Goal: Task Accomplishment & Management: Use online tool/utility

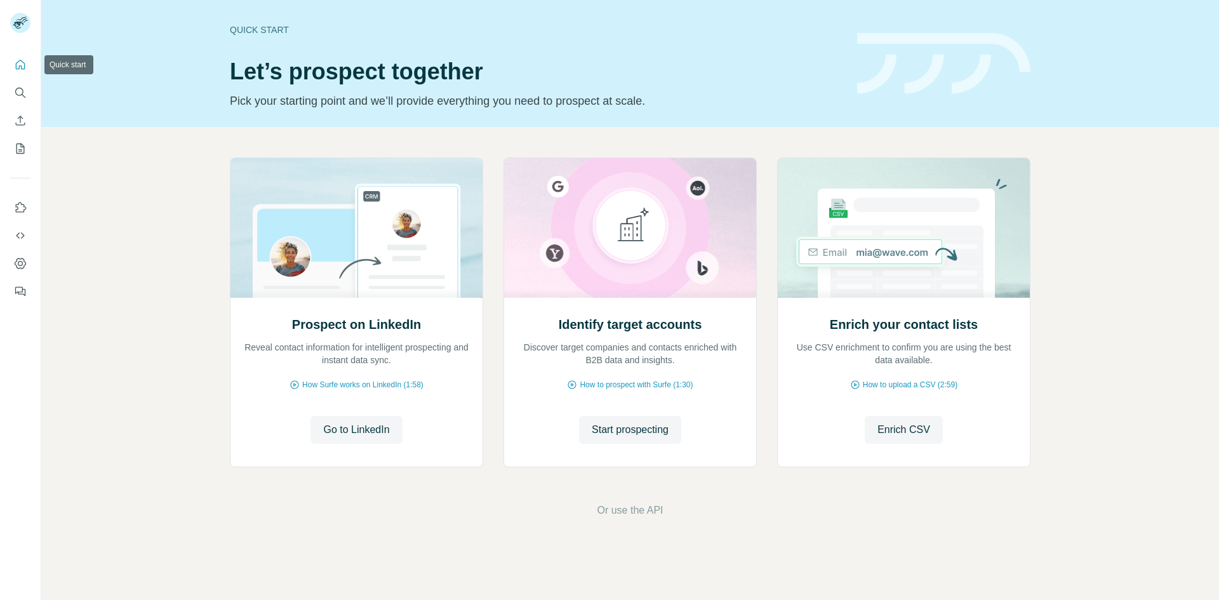
click at [20, 67] on icon "Quick start" at bounding box center [20, 64] width 13 height 13
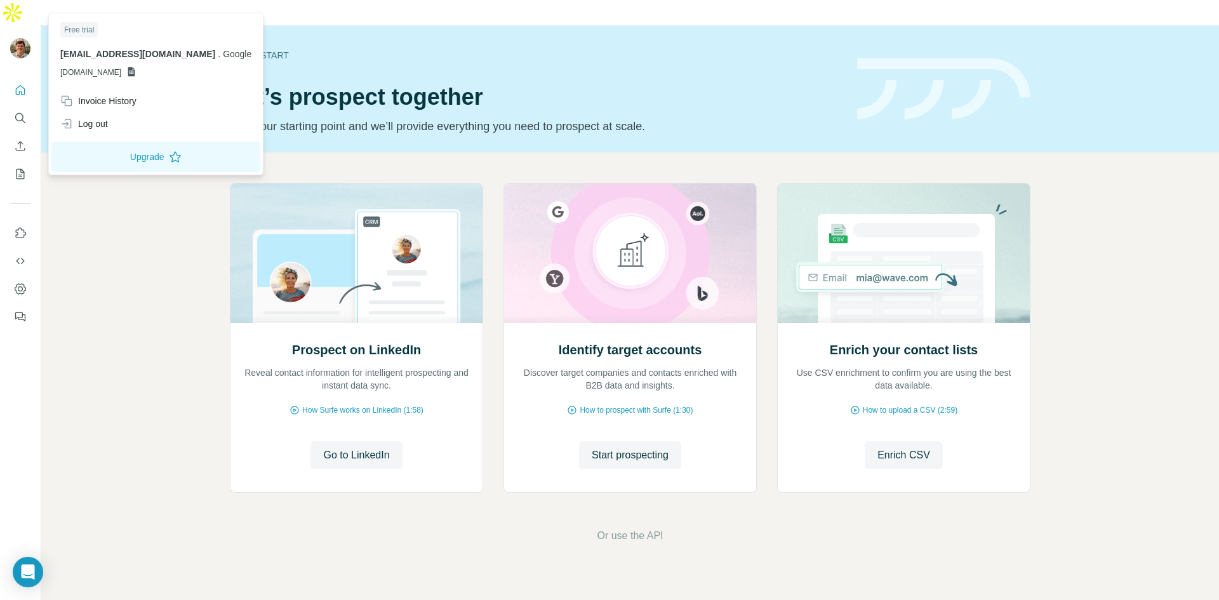
click at [17, 38] on img at bounding box center [20, 48] width 20 height 20
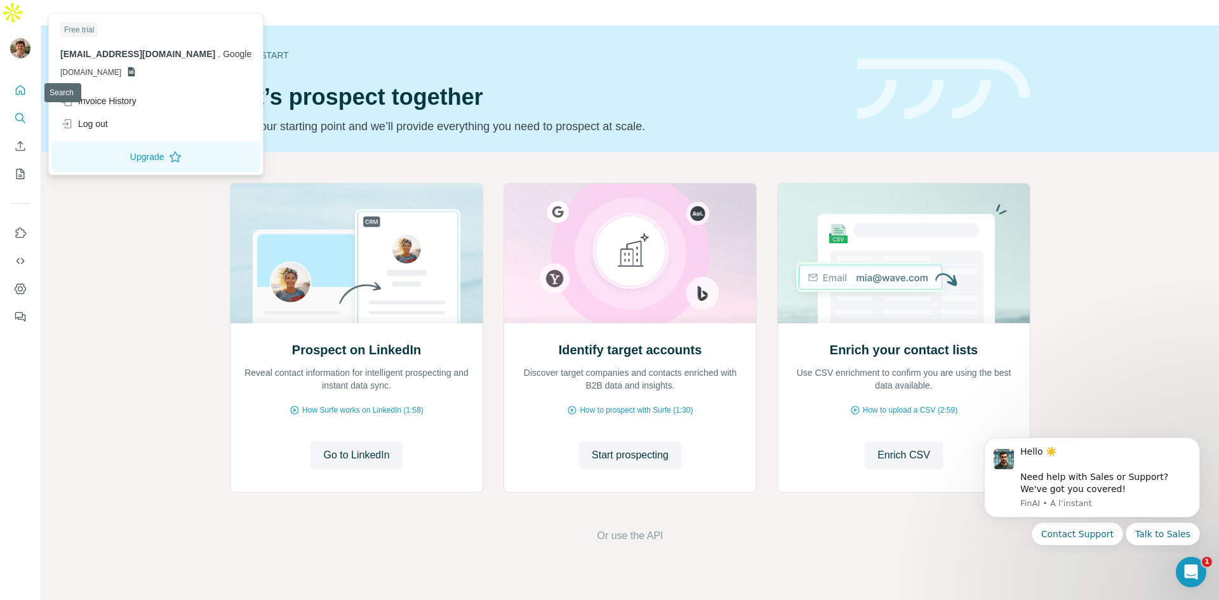
click at [20, 112] on icon "Search" at bounding box center [20, 118] width 13 height 13
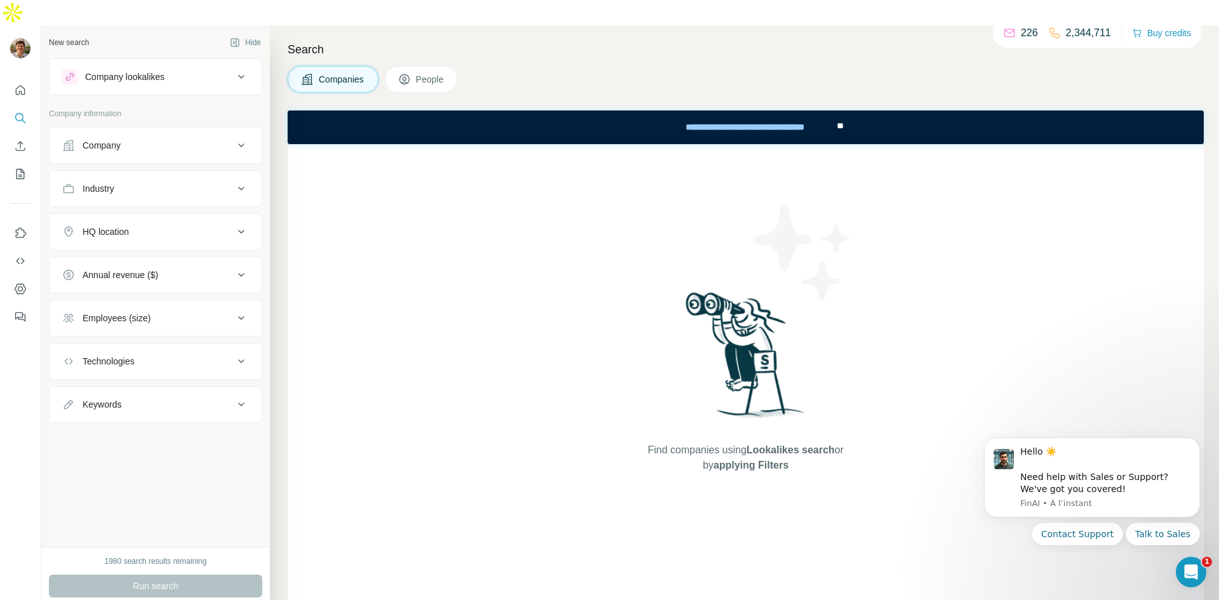
click at [234, 138] on icon at bounding box center [241, 145] width 15 height 15
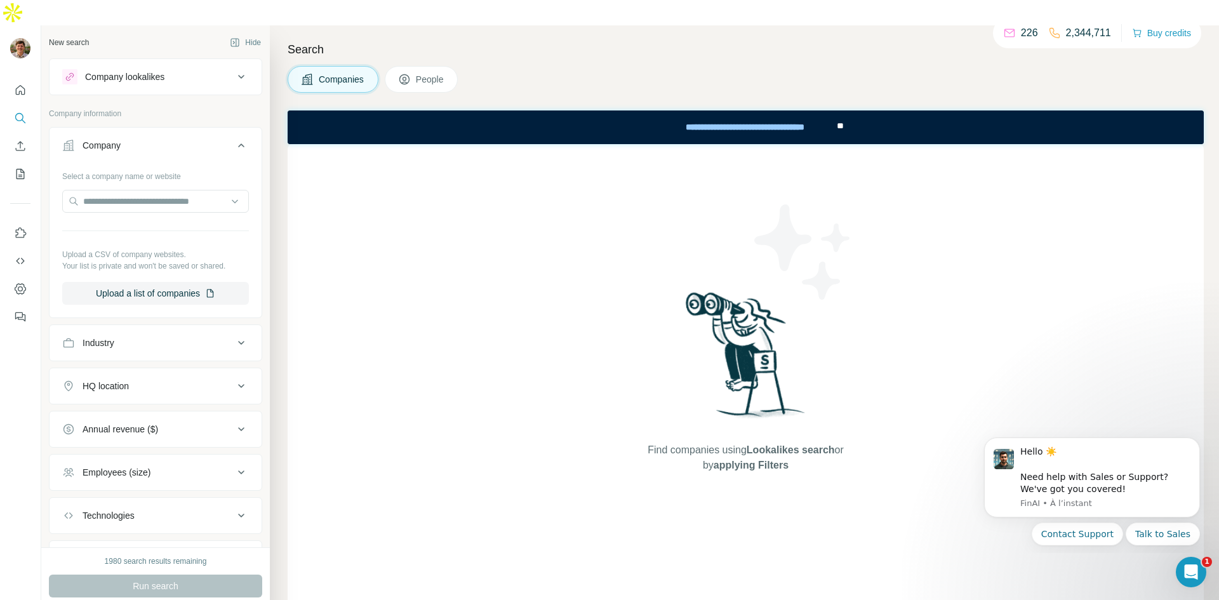
click at [225, 69] on div "Company lookalikes" at bounding box center [147, 76] width 171 height 15
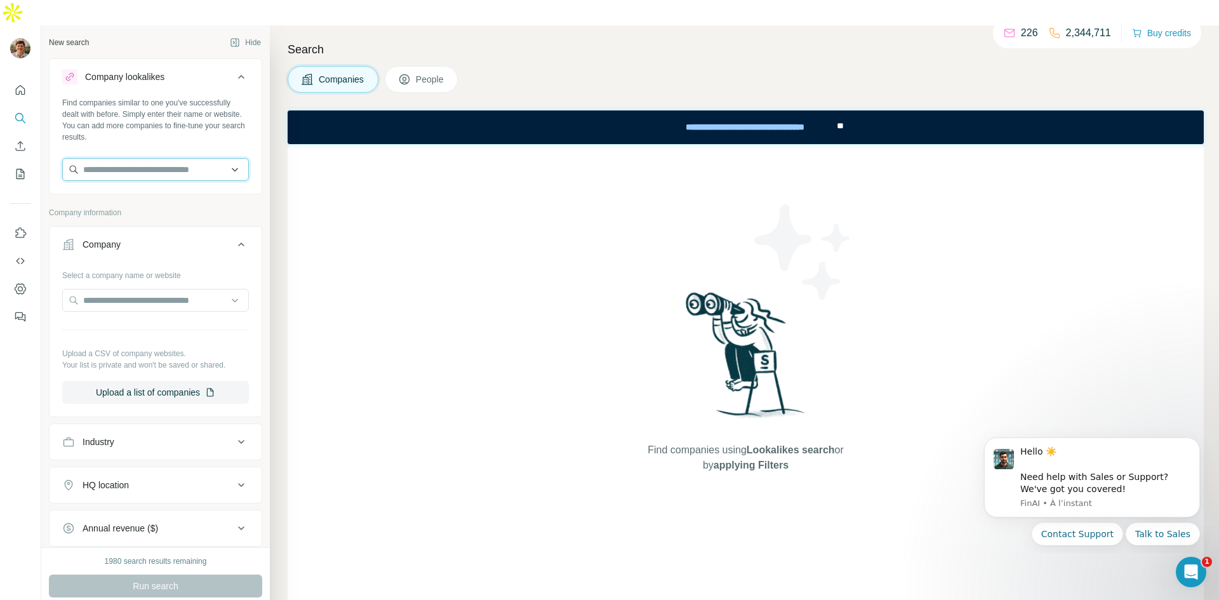
click at [173, 158] on input "text" at bounding box center [155, 169] width 187 height 23
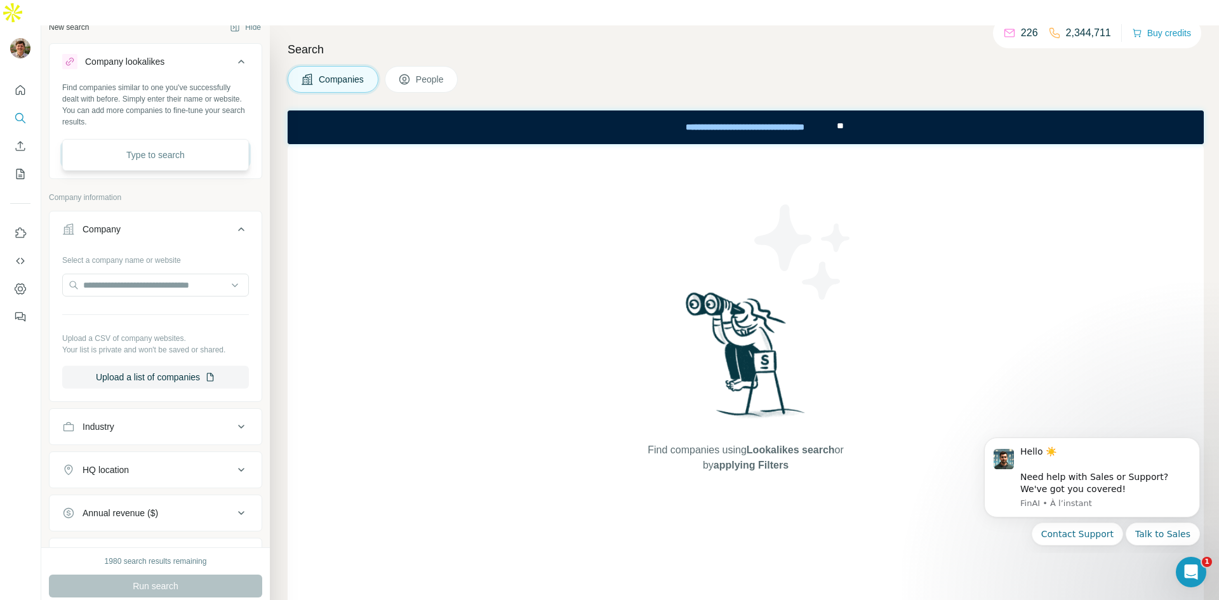
scroll to position [15, 0]
click at [20, 255] on icon "Use Surfe API" at bounding box center [20, 261] width 13 height 13
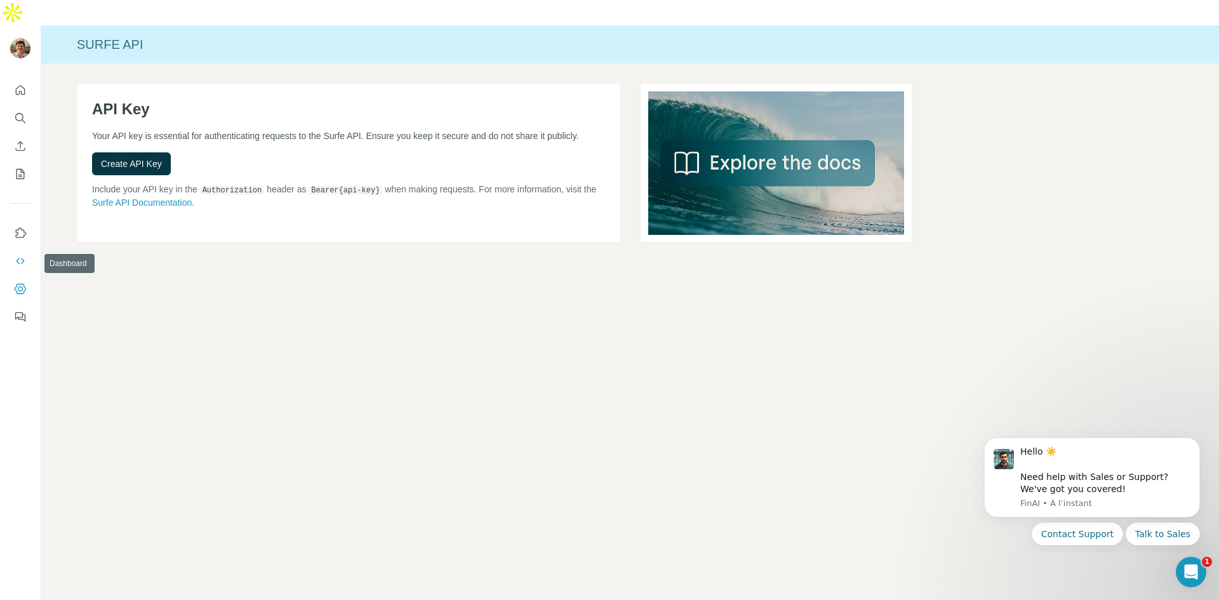
click at [17, 282] on icon "Dashboard" at bounding box center [20, 288] width 13 height 13
click at [17, 85] on icon "Quick start" at bounding box center [21, 90] width 10 height 10
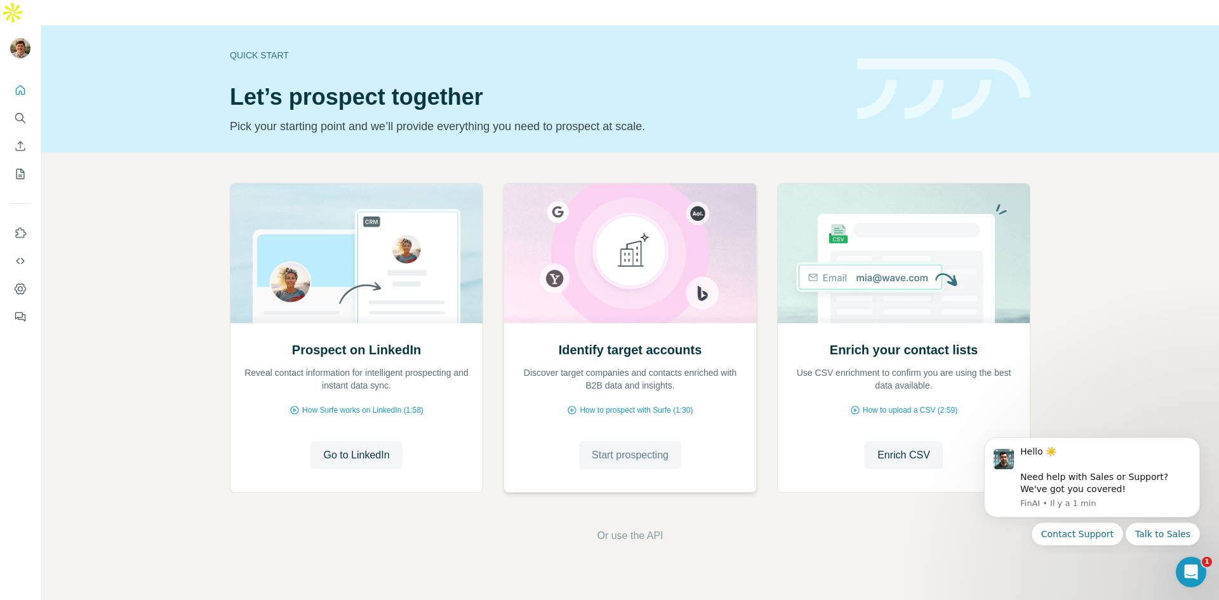
click at [618, 448] on span "Start prospecting" at bounding box center [630, 455] width 77 height 15
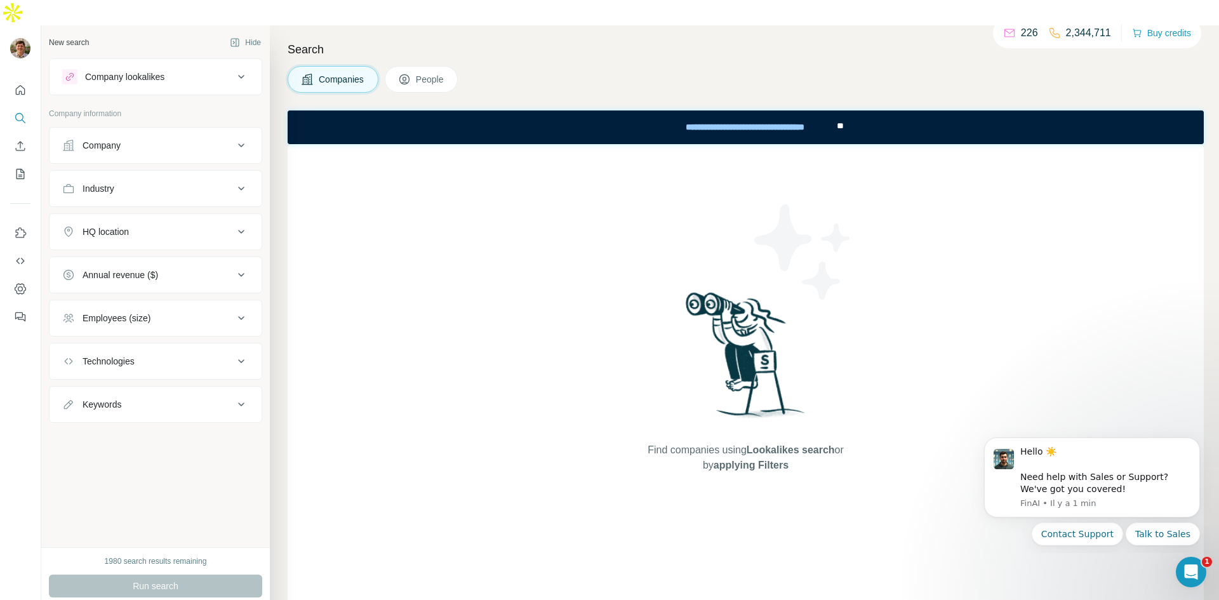
click at [190, 69] on div "Company lookalikes" at bounding box center [147, 76] width 171 height 15
